Goal: Task Accomplishment & Management: Use online tool/utility

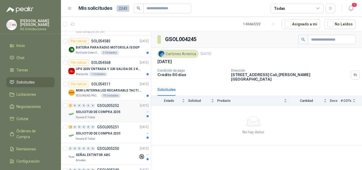
scroll to position [27, 0]
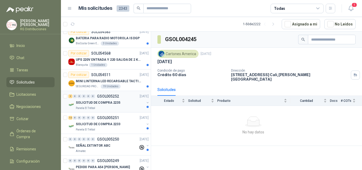
click at [101, 101] on p "SOLICITUD DE COMPRA 2235" at bounding box center [98, 102] width 45 height 5
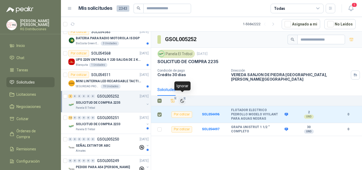
click at [181, 99] on icon "Ignorar" at bounding box center [182, 101] width 5 height 5
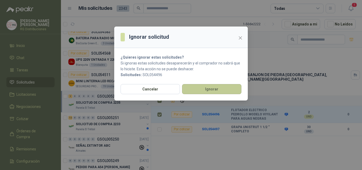
click at [210, 87] on button "Ignorar" at bounding box center [211, 89] width 59 height 10
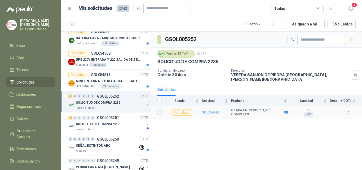
click at [209, 111] on b "SOL054497" at bounding box center [210, 113] width 17 height 4
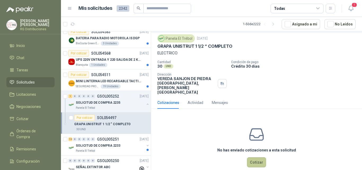
click at [254, 157] on button "Cotizar" at bounding box center [256, 162] width 19 height 10
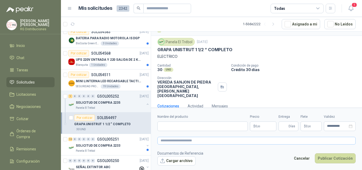
scroll to position [11, 0]
click at [218, 126] on input "Nombre del producto" at bounding box center [202, 126] width 90 height 10
click at [170, 123] on input "Nombre del producto" at bounding box center [202, 126] width 90 height 10
paste input "**********"
type input "**********"
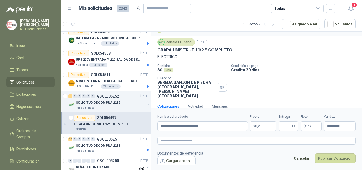
click at [258, 127] on span ",00" at bounding box center [258, 126] width 3 height 3
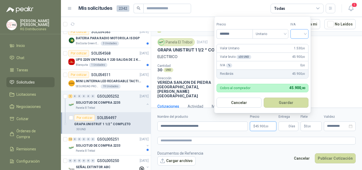
type input "*******"
click at [305, 34] on input "search" at bounding box center [300, 33] width 12 height 8
click at [303, 47] on div "19%" at bounding box center [301, 45] width 10 height 6
click at [286, 104] on button "Guardar" at bounding box center [287, 103] width 46 height 10
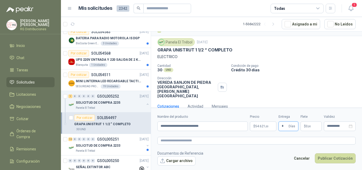
type input "*"
click at [273, 132] on form "**********" at bounding box center [256, 140] width 211 height 64
click at [328, 157] on button "Publicar Cotización" at bounding box center [335, 158] width 41 height 10
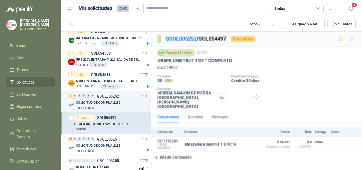
scroll to position [0, 0]
click at [136, 103] on div "SOLICITUD DE COMPRA 2235" at bounding box center [110, 102] width 69 height 6
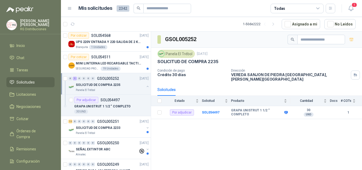
scroll to position [53, 0]
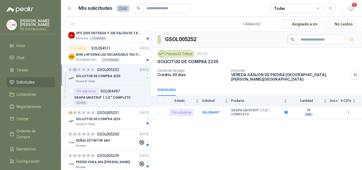
click at [145, 76] on button "button" at bounding box center [147, 78] width 4 height 4
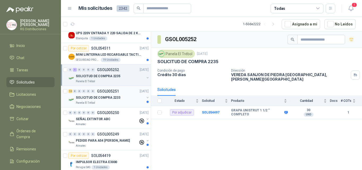
click at [126, 98] on div "SOLICITUD DE COMPRA 2233" at bounding box center [110, 97] width 69 height 6
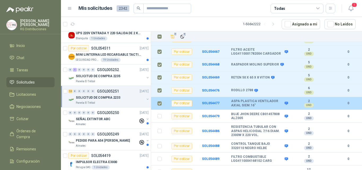
scroll to position [89, 0]
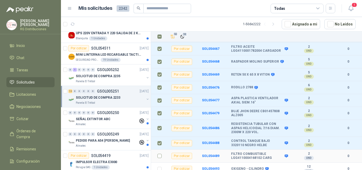
click at [157, 151] on td at bounding box center [158, 155] width 14 height 13
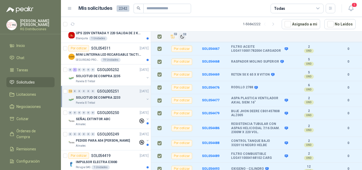
click at [182, 34] on span "12" at bounding box center [184, 34] width 5 height 4
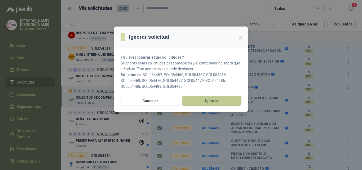
click at [214, 98] on button "Ignorar" at bounding box center [211, 101] width 59 height 10
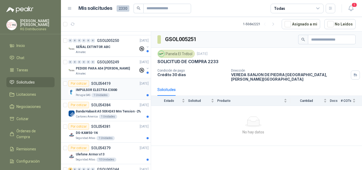
scroll to position [106, 0]
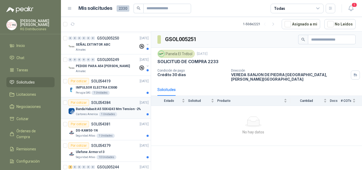
click at [120, 109] on p "Banda Habasit A5 50X4243 Mm Tension -2%" at bounding box center [108, 109] width 65 height 5
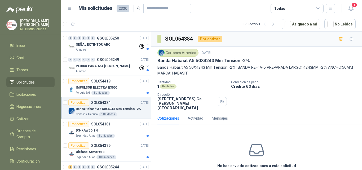
click at [111, 104] on div "Por cotizar SOL054384 [DATE]" at bounding box center [108, 102] width 80 height 6
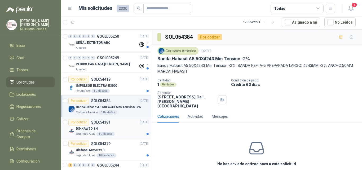
click at [125, 123] on div "Por cotizar SOL054381 [DATE]" at bounding box center [108, 122] width 80 height 6
click at [124, 111] on div "Cartones America 1 Unidades" at bounding box center [112, 112] width 73 height 4
click at [349, 37] on icon "button" at bounding box center [351, 37] width 5 height 5
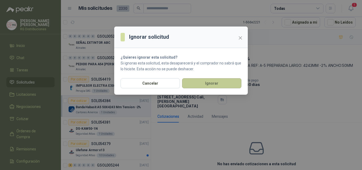
click at [224, 81] on button "Ignorar" at bounding box center [211, 83] width 59 height 10
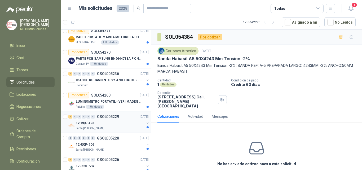
scroll to position [292, 0]
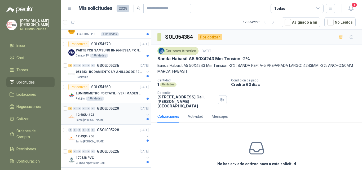
click at [118, 119] on div "Santa [PERSON_NAME]" at bounding box center [110, 120] width 69 height 4
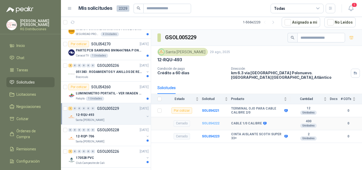
click at [210, 121] on b "SOL054222" at bounding box center [210, 123] width 17 height 4
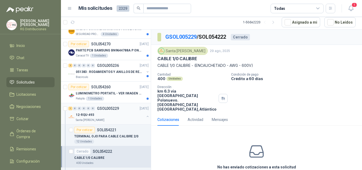
click at [108, 115] on div "12-RQU-493" at bounding box center [110, 115] width 69 height 6
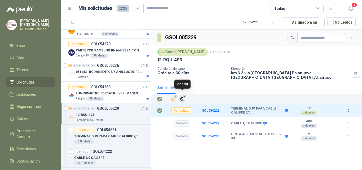
click at [183, 94] on span "1" at bounding box center [185, 96] width 4 height 4
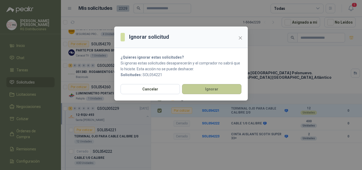
click at [203, 92] on button "Ignorar" at bounding box center [211, 89] width 59 height 10
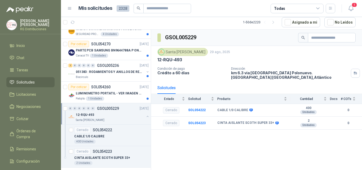
click at [139, 115] on div "12-RQU-493" at bounding box center [110, 115] width 69 height 6
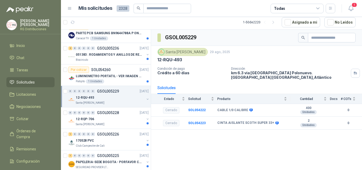
scroll to position [318, 0]
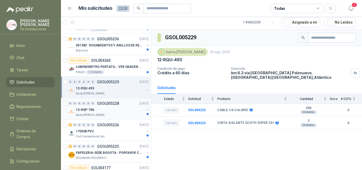
click at [129, 111] on div "12-RQP-706" at bounding box center [110, 110] width 69 height 6
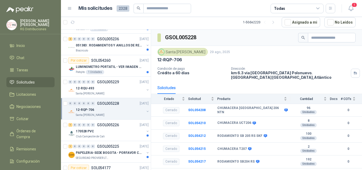
click at [131, 110] on div "12-RQP-706" at bounding box center [110, 110] width 69 height 6
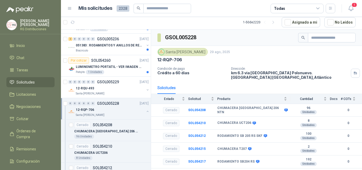
click at [145, 112] on button "button" at bounding box center [147, 111] width 4 height 4
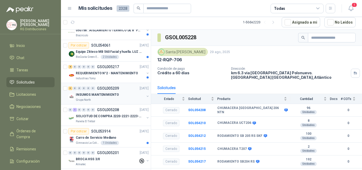
scroll to position [530, 0]
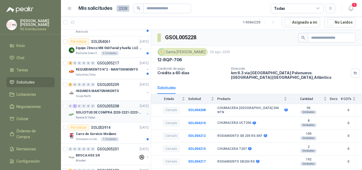
click at [118, 114] on p "SOLICITUD DE COMPRA 2220-2221-2223-2224" at bounding box center [109, 112] width 66 height 5
